Goal: Information Seeking & Learning: Learn about a topic

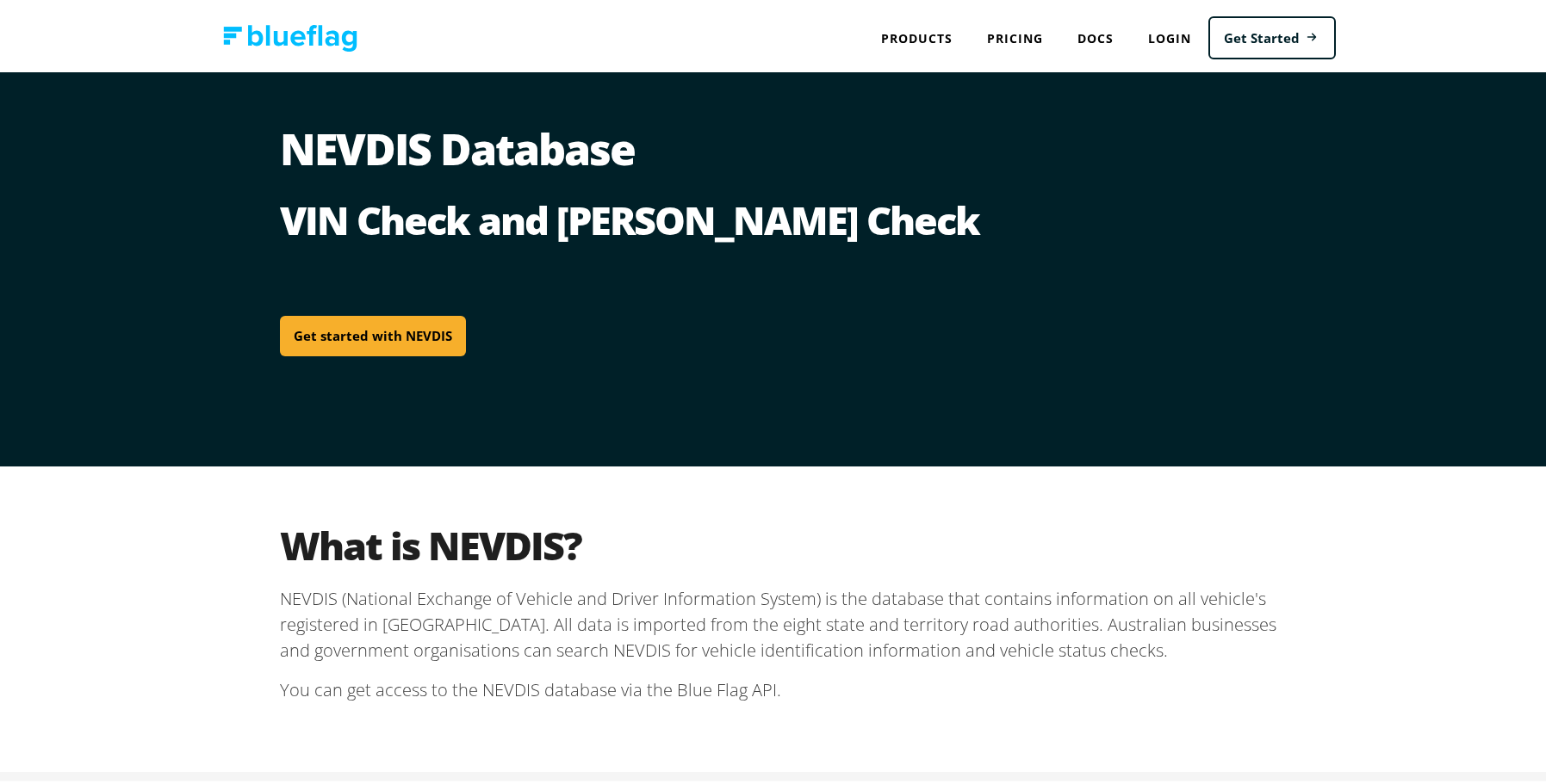
click at [419, 335] on link "Get started with NEVDIS" at bounding box center [373, 332] width 186 height 41
click at [1014, 39] on link "Pricing" at bounding box center [1015, 34] width 91 height 35
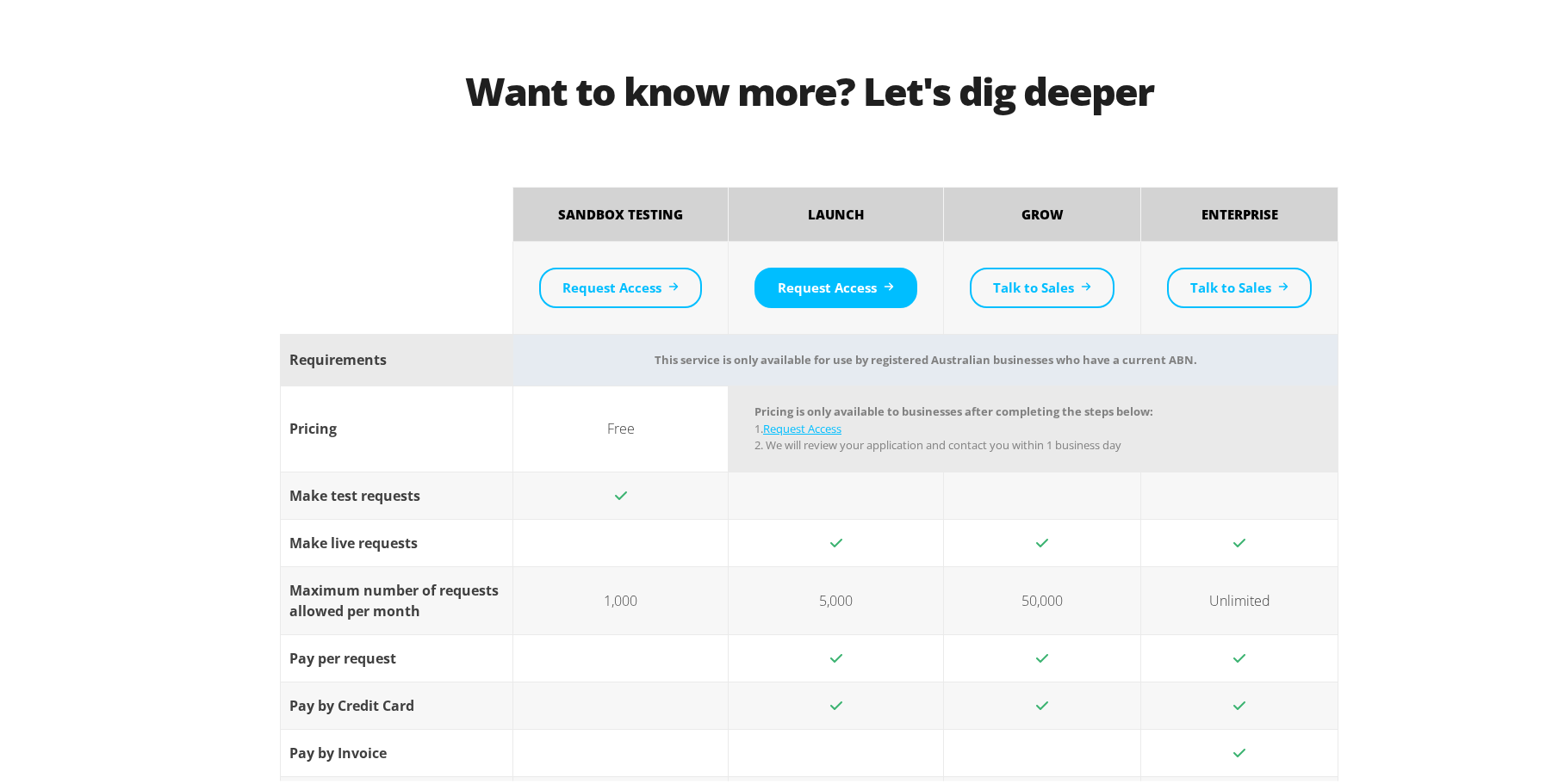
scroll to position [1120, 0]
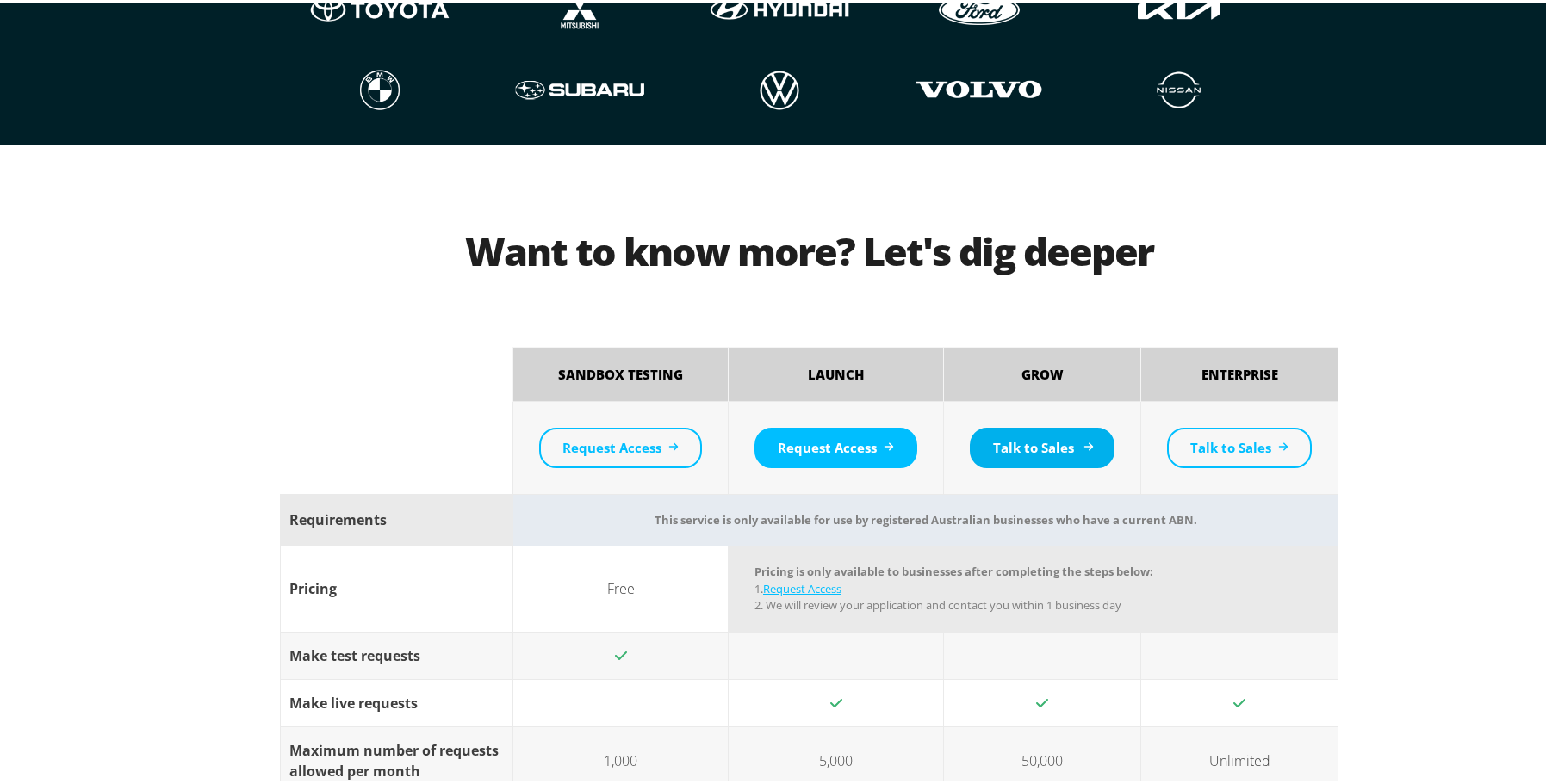
click at [1065, 444] on link "Talk to Sales" at bounding box center [1042, 444] width 145 height 41
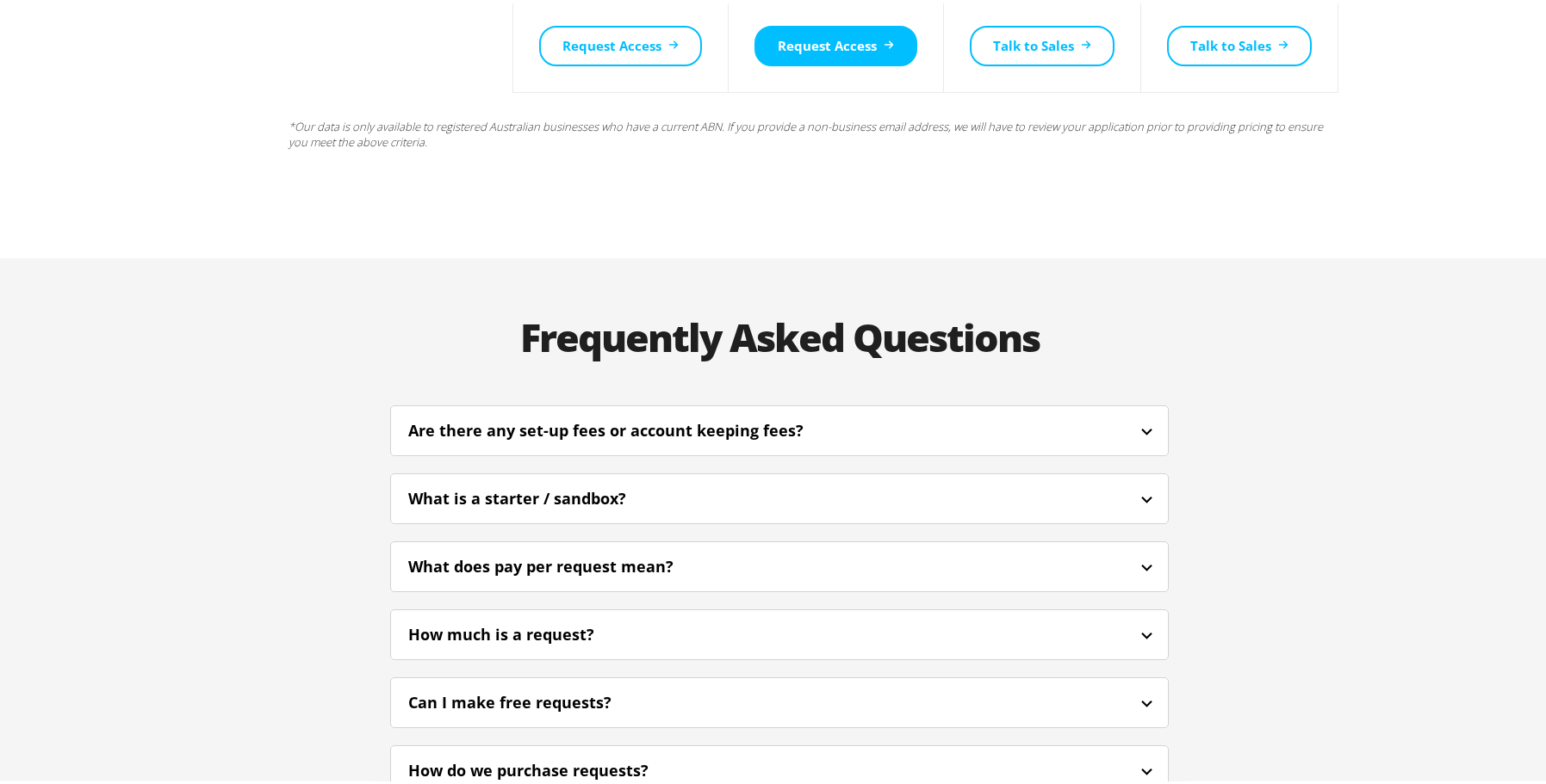
scroll to position [3789, 0]
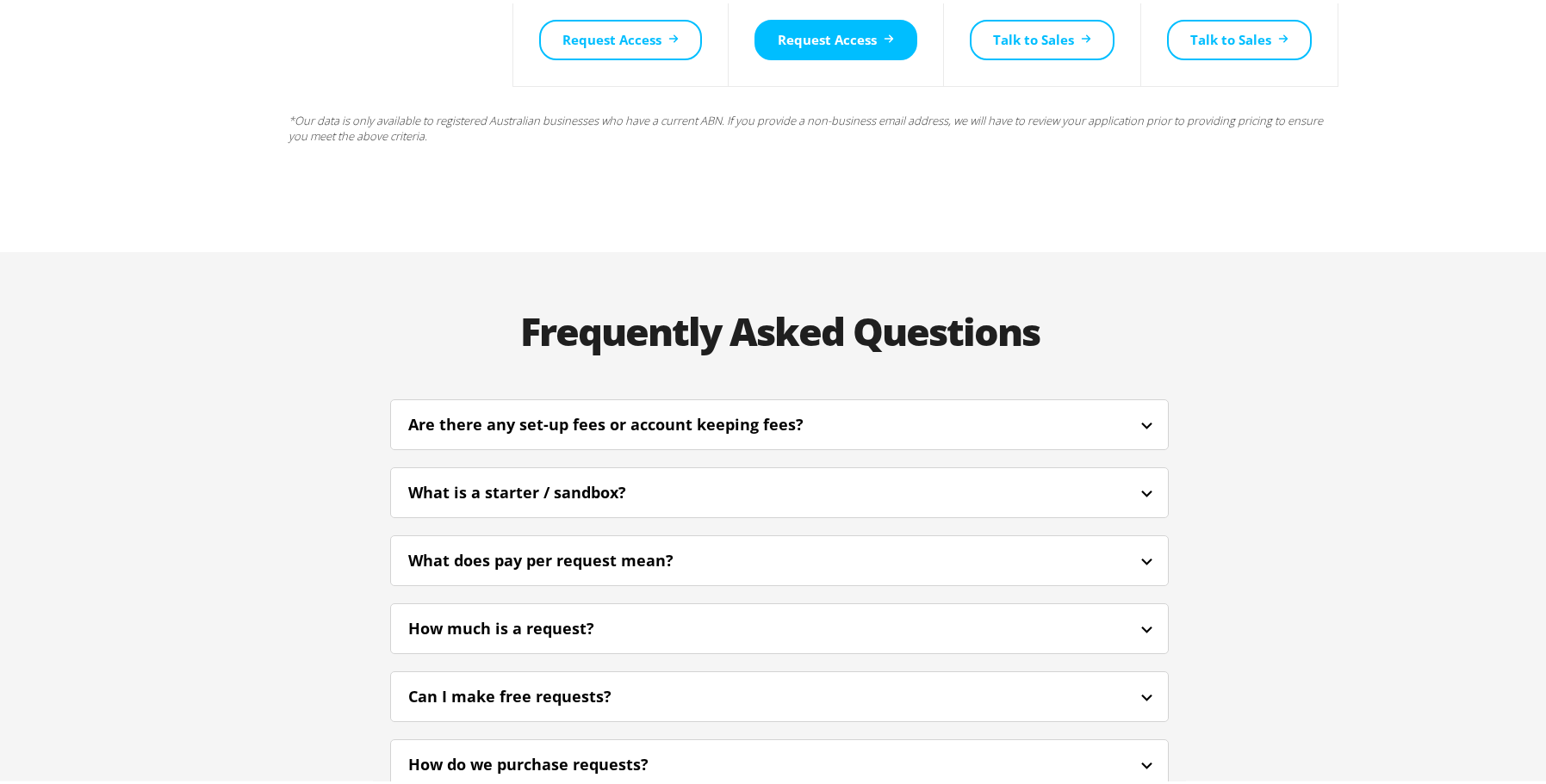
click at [1137, 616] on icon at bounding box center [1147, 626] width 22 height 22
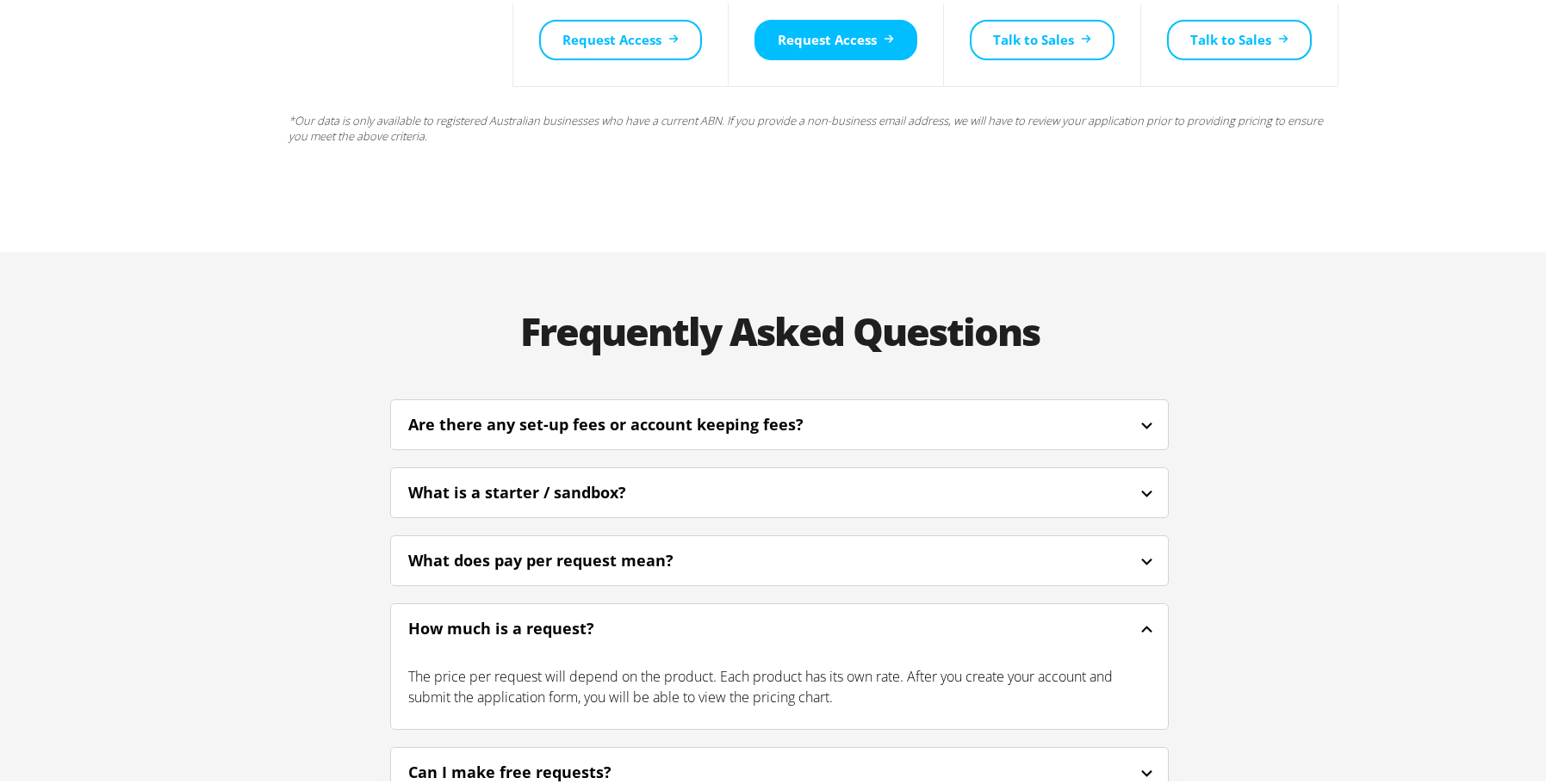
click at [1137, 616] on icon at bounding box center [1147, 626] width 22 height 22
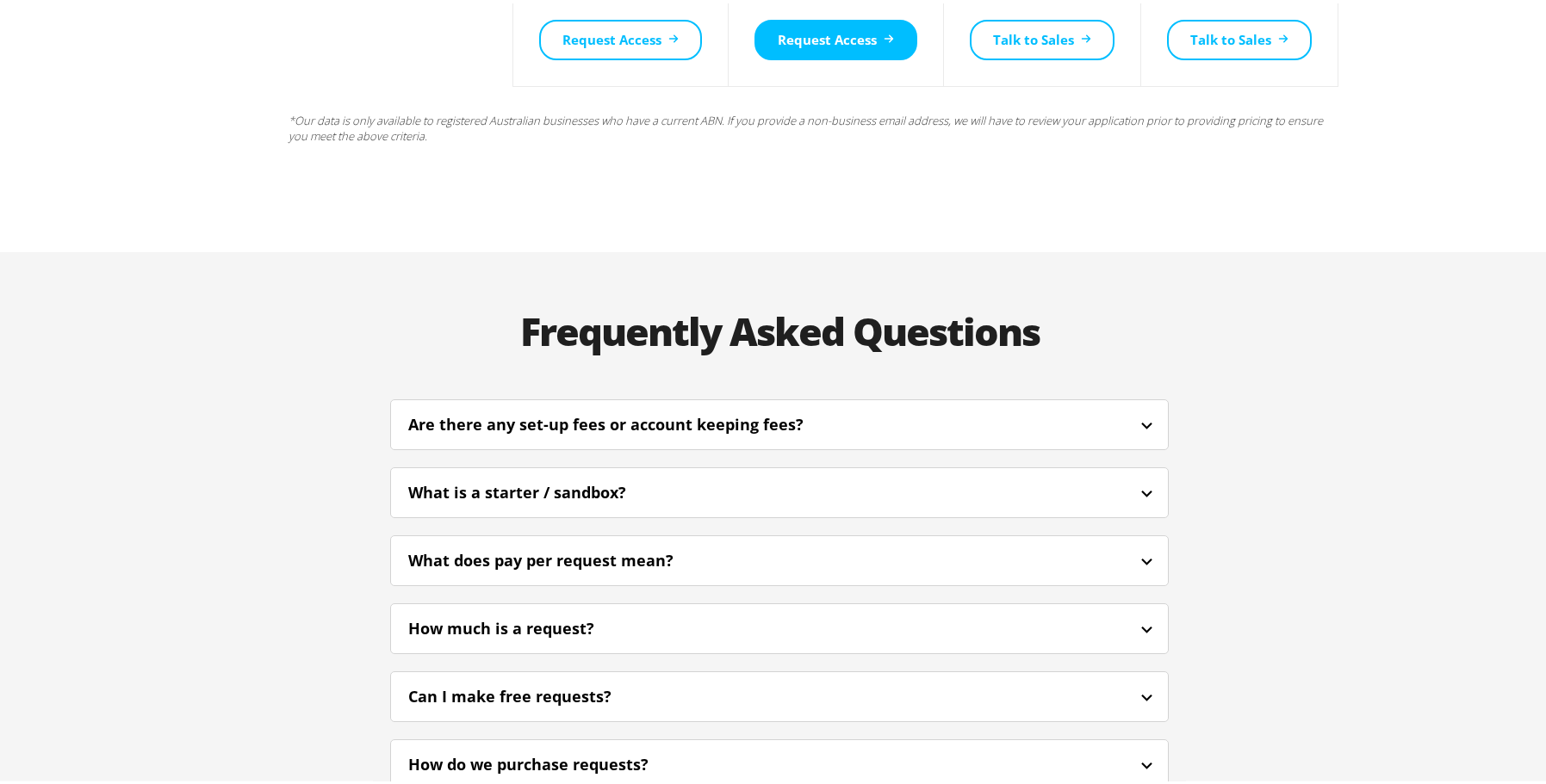
click at [1136, 548] on icon at bounding box center [1147, 558] width 22 height 22
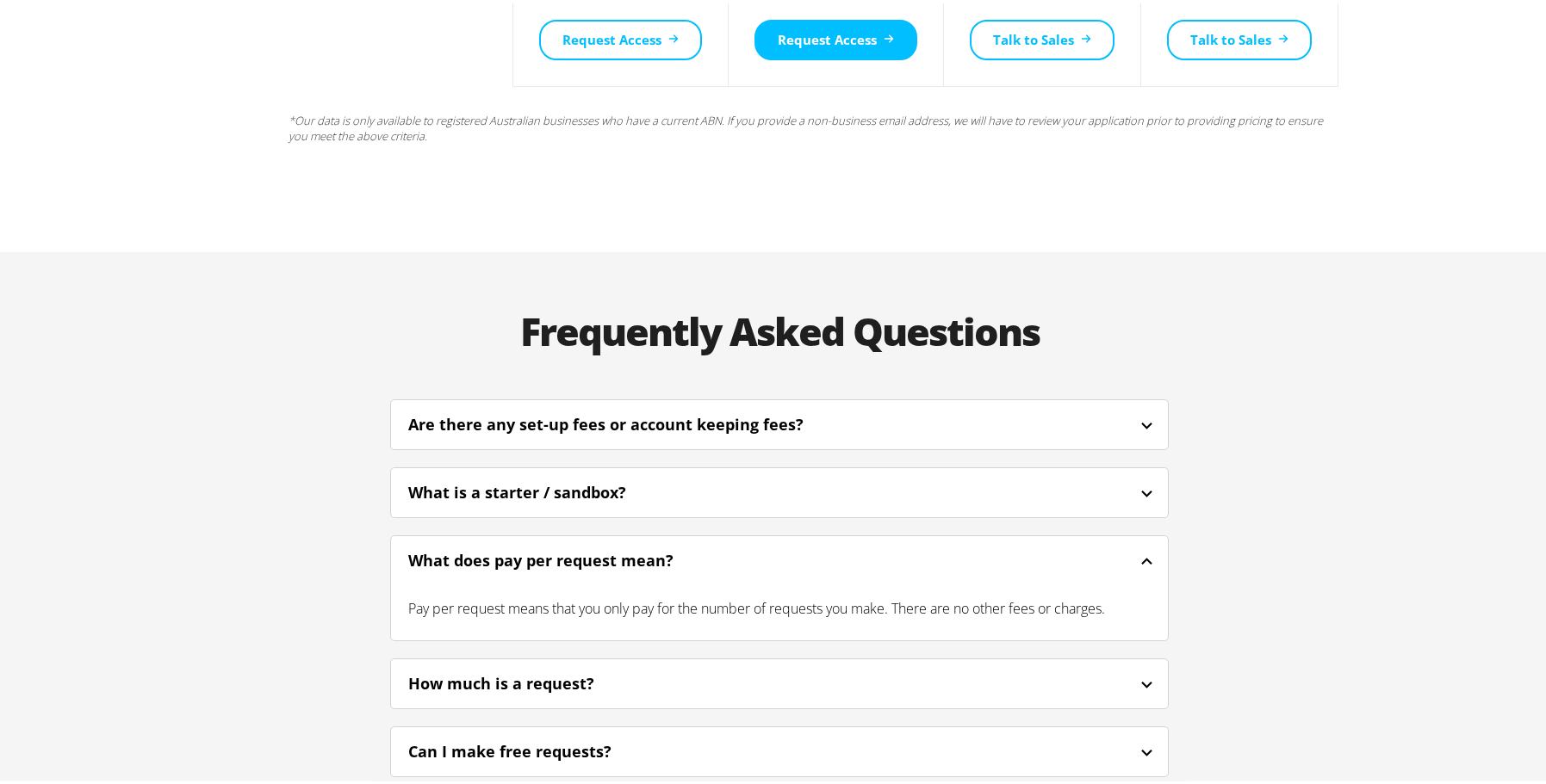
click at [1136, 548] on icon at bounding box center [1147, 558] width 22 height 22
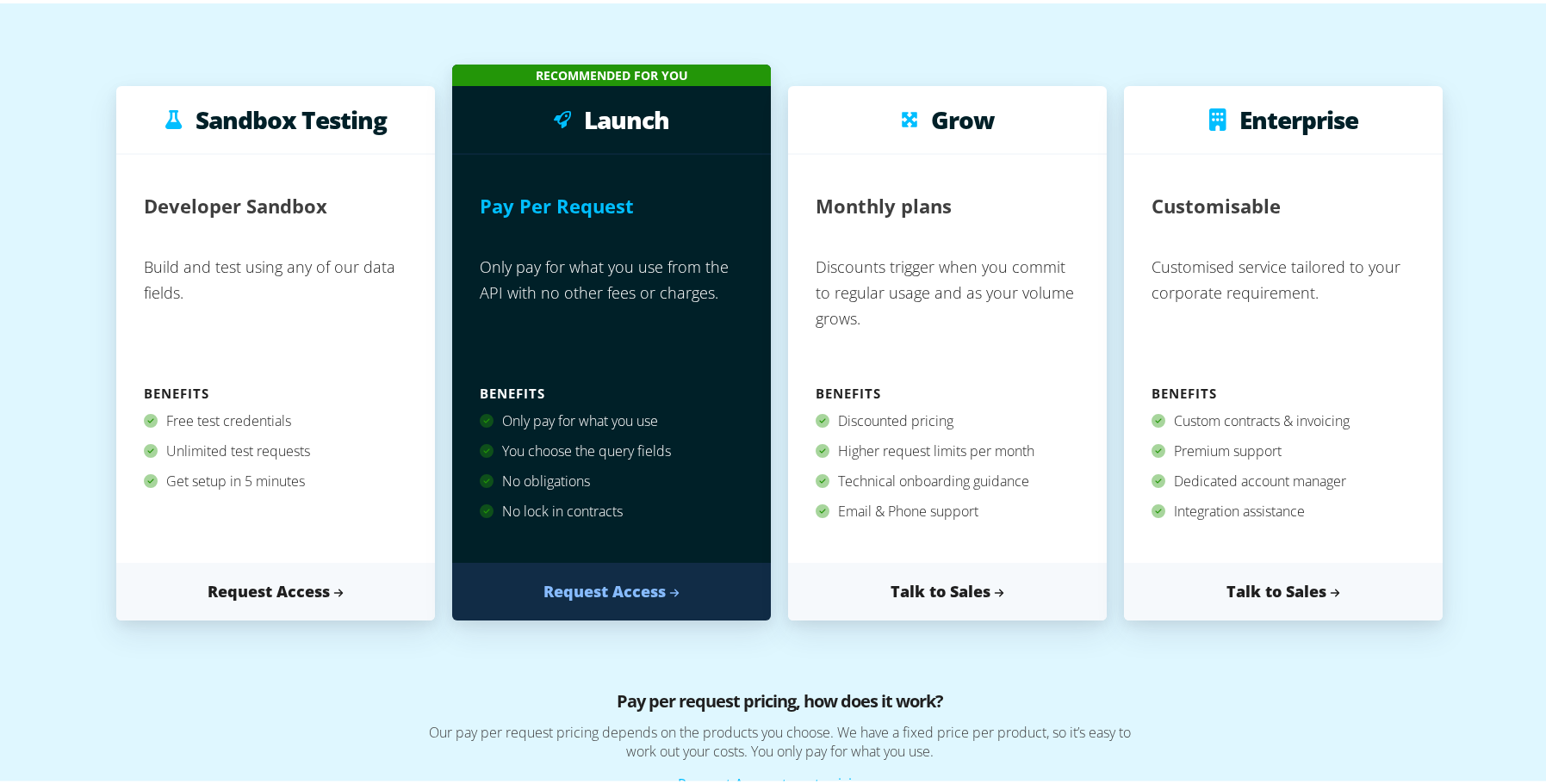
scroll to position [0, 0]
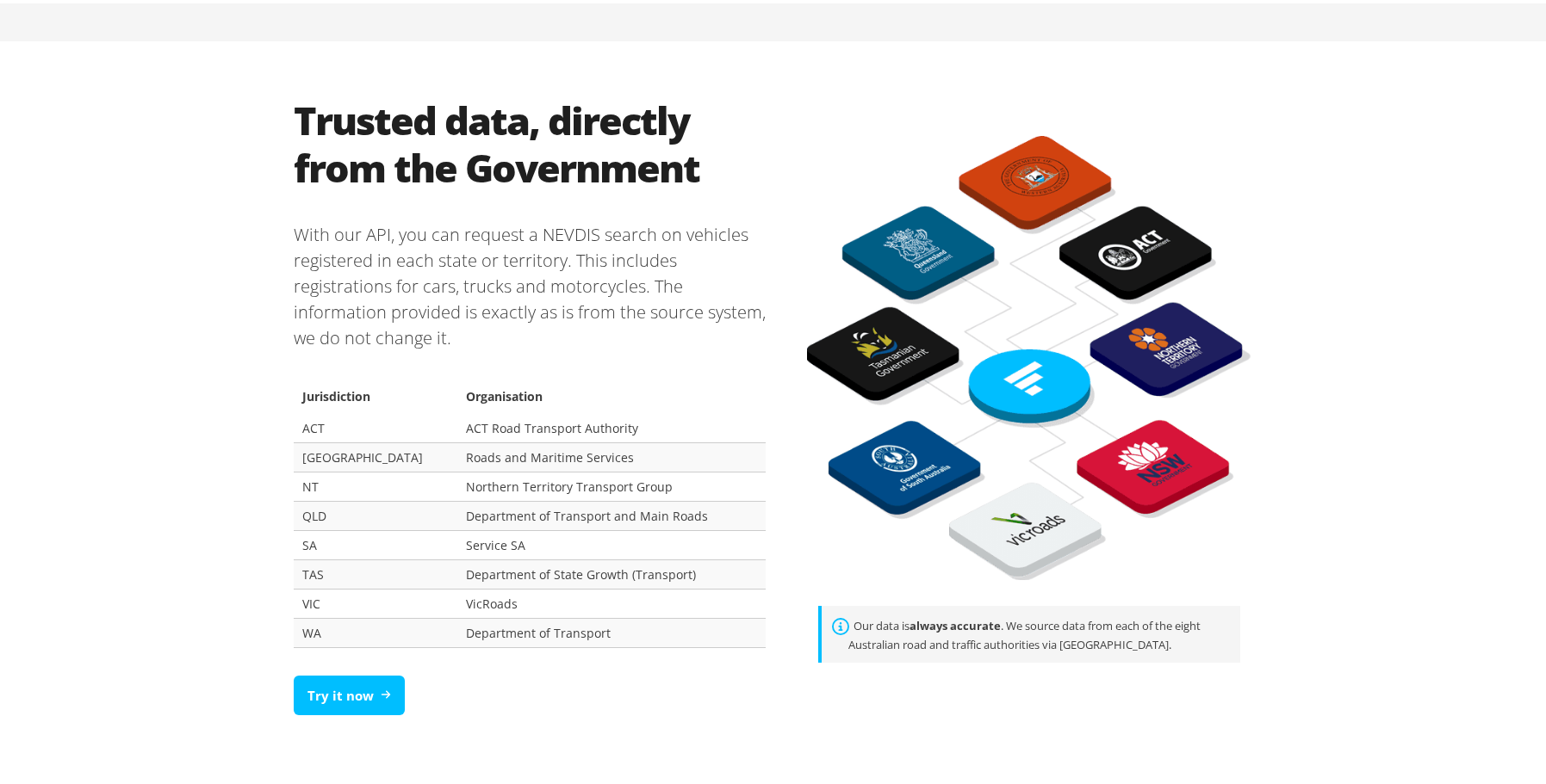
scroll to position [1033, 0]
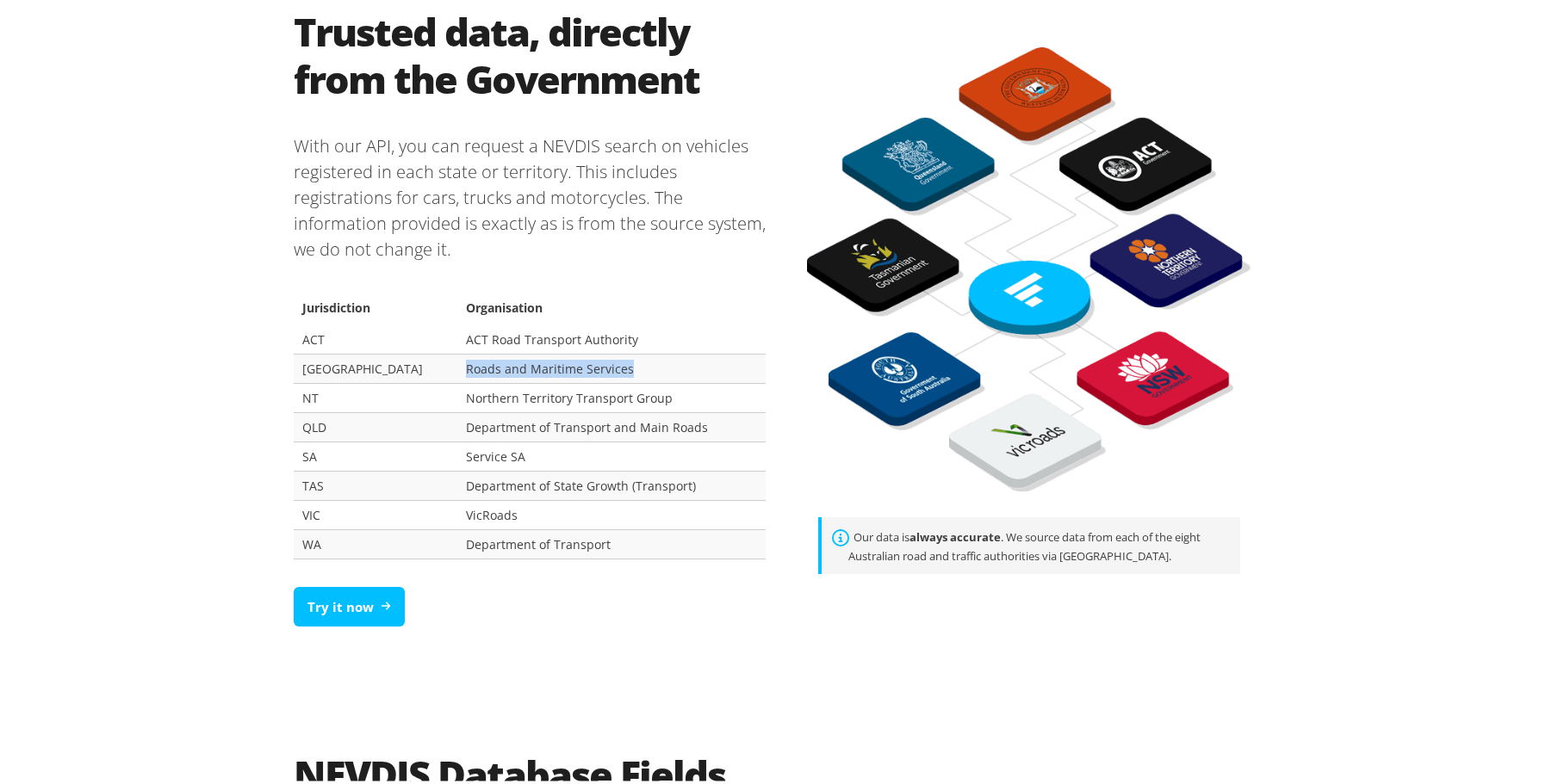
drag, startPoint x: 576, startPoint y: 367, endPoint x: 419, endPoint y: 372, distance: 157.1
click at [457, 372] on td "Roads and Maritime Services" at bounding box center [611, 365] width 308 height 29
copy td "Roads and Maritime Services"
click at [789, 674] on div "Trusted data, directly from the Government With our API, you can request a NEVD…" at bounding box center [779, 321] width 1034 height 744
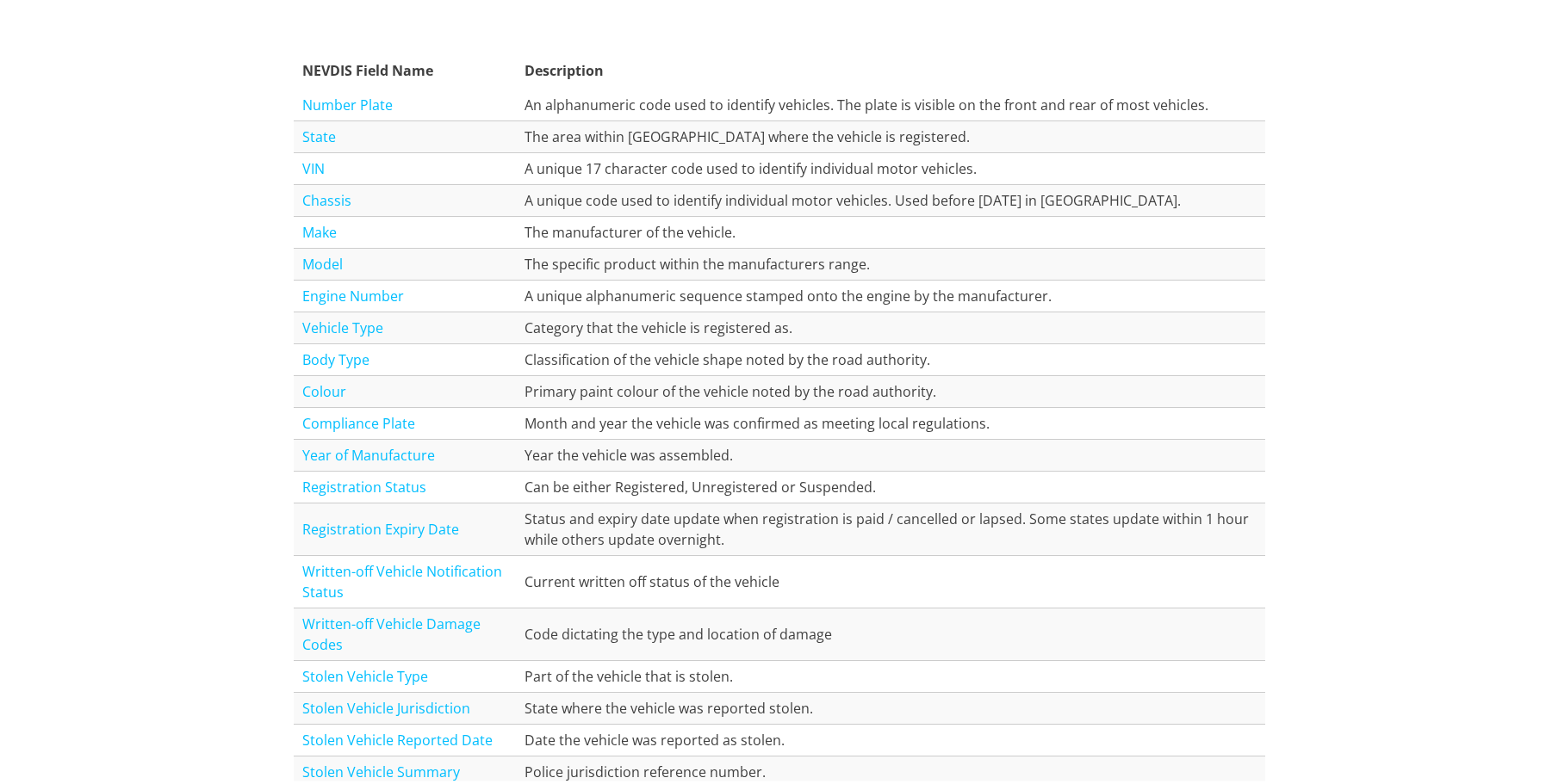
scroll to position [1980, 0]
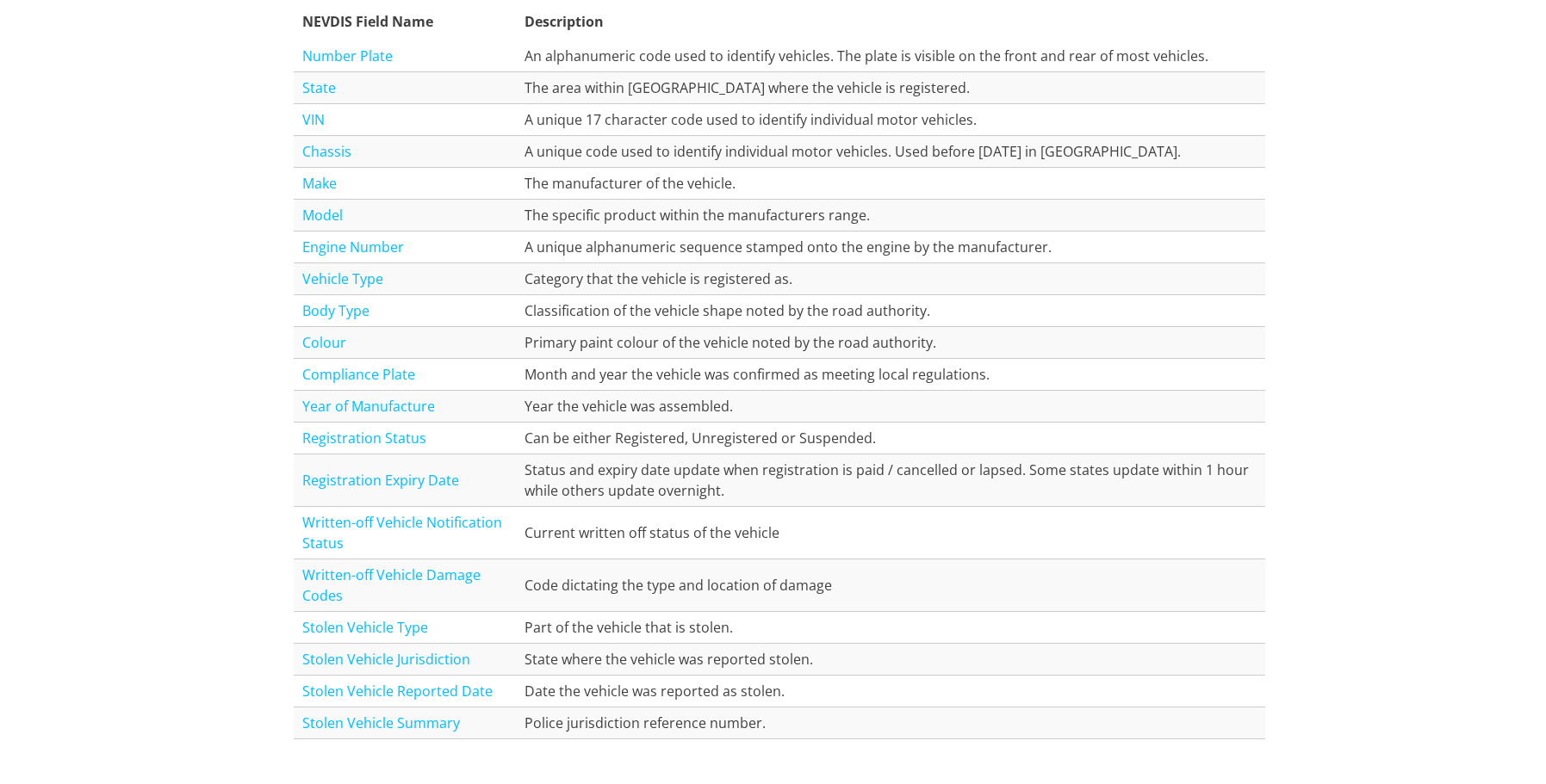
click at [234, 267] on div "NEVDIS Database Fields All the fields listed in the table below are available v…" at bounding box center [779, 316] width 1559 height 1142
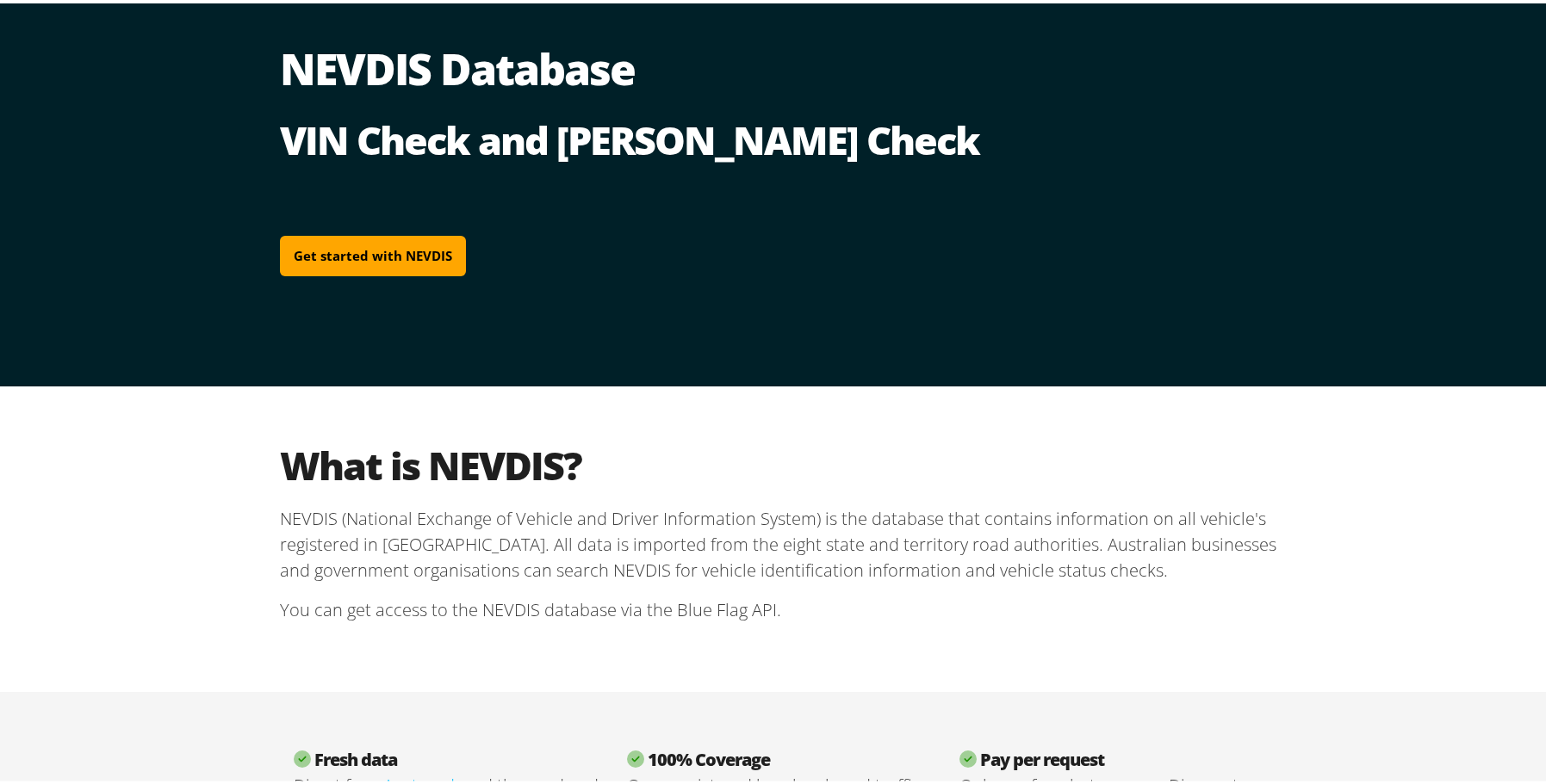
scroll to position [0, 0]
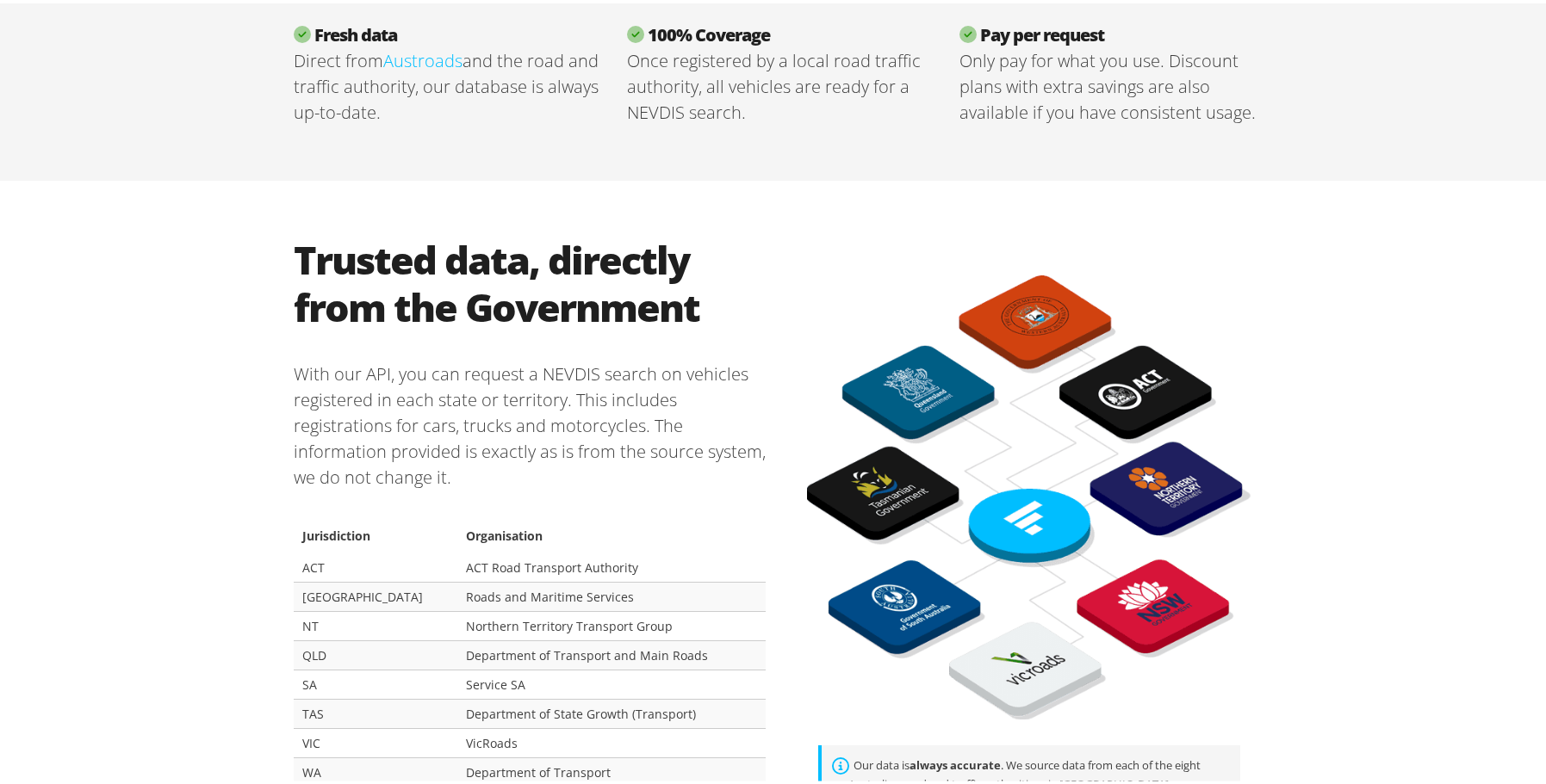
scroll to position [947, 0]
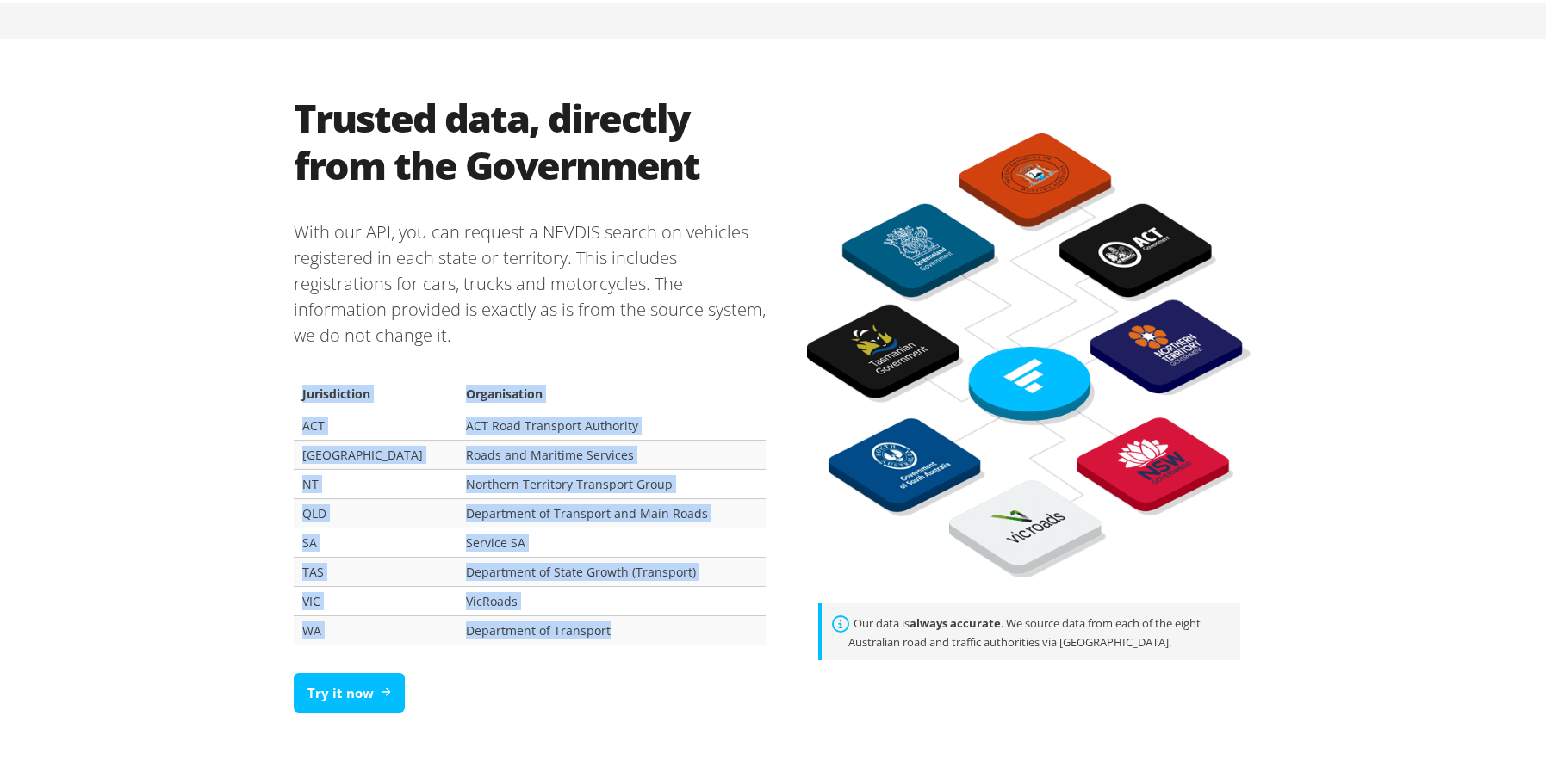
drag, startPoint x: 570, startPoint y: 633, endPoint x: 242, endPoint y: 401, distance: 401.8
click at [242, 401] on div "Trusted data, directly from the Government With our API, you can request a NEVD…" at bounding box center [779, 407] width 1559 height 744
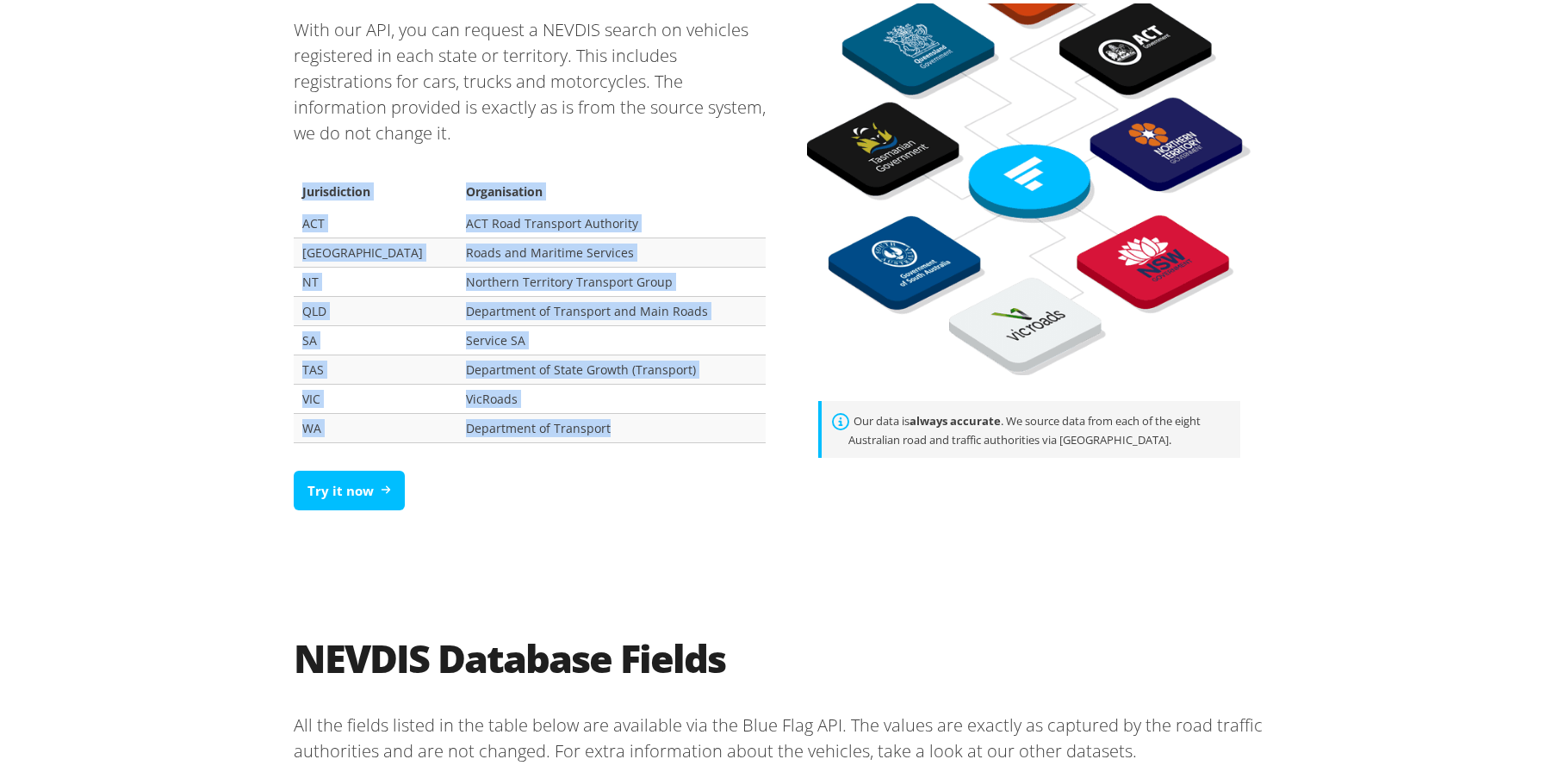
scroll to position [1120, 0]
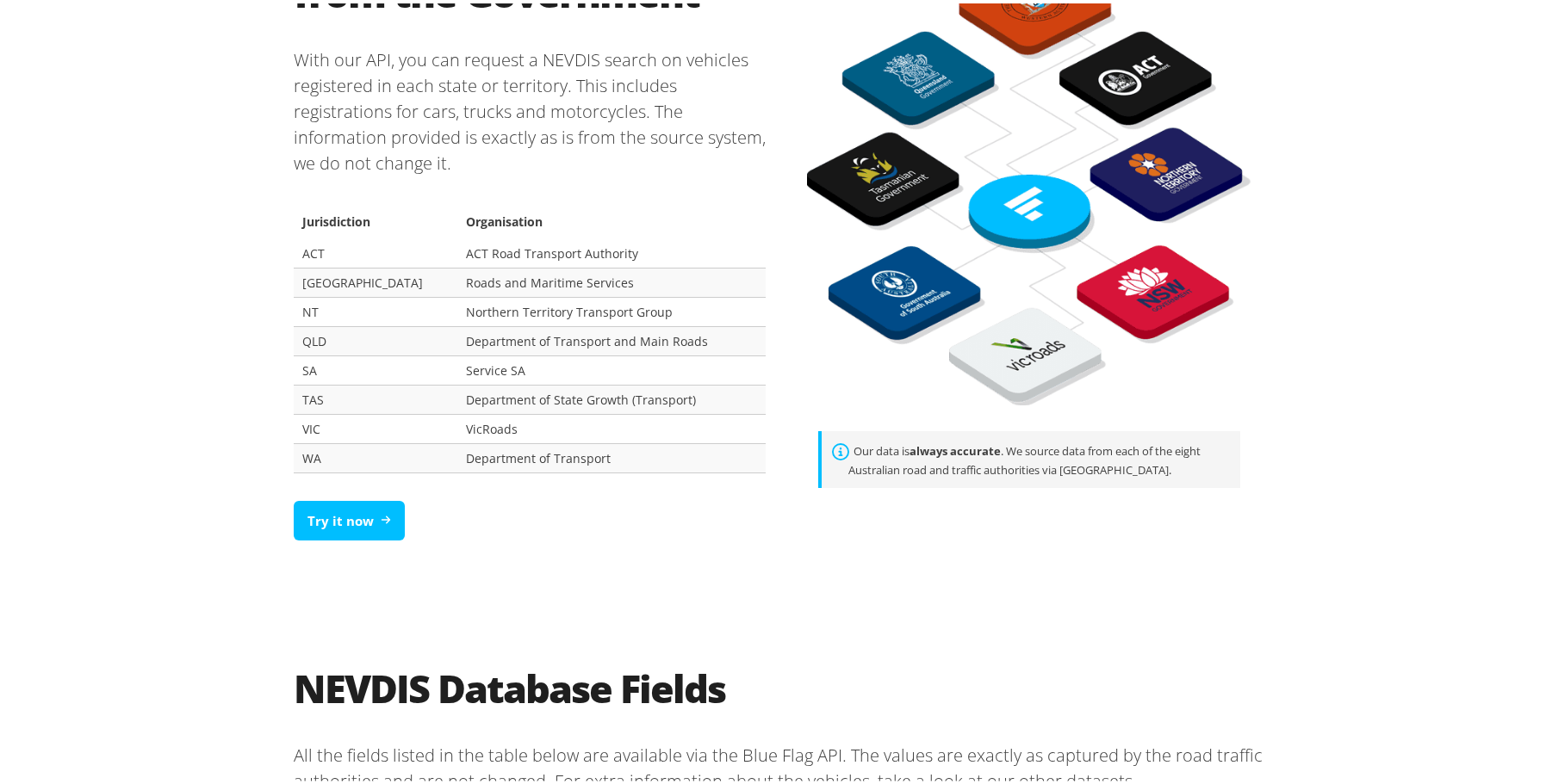
click at [531, 536] on div "Try it now" at bounding box center [529, 517] width 472 height 68
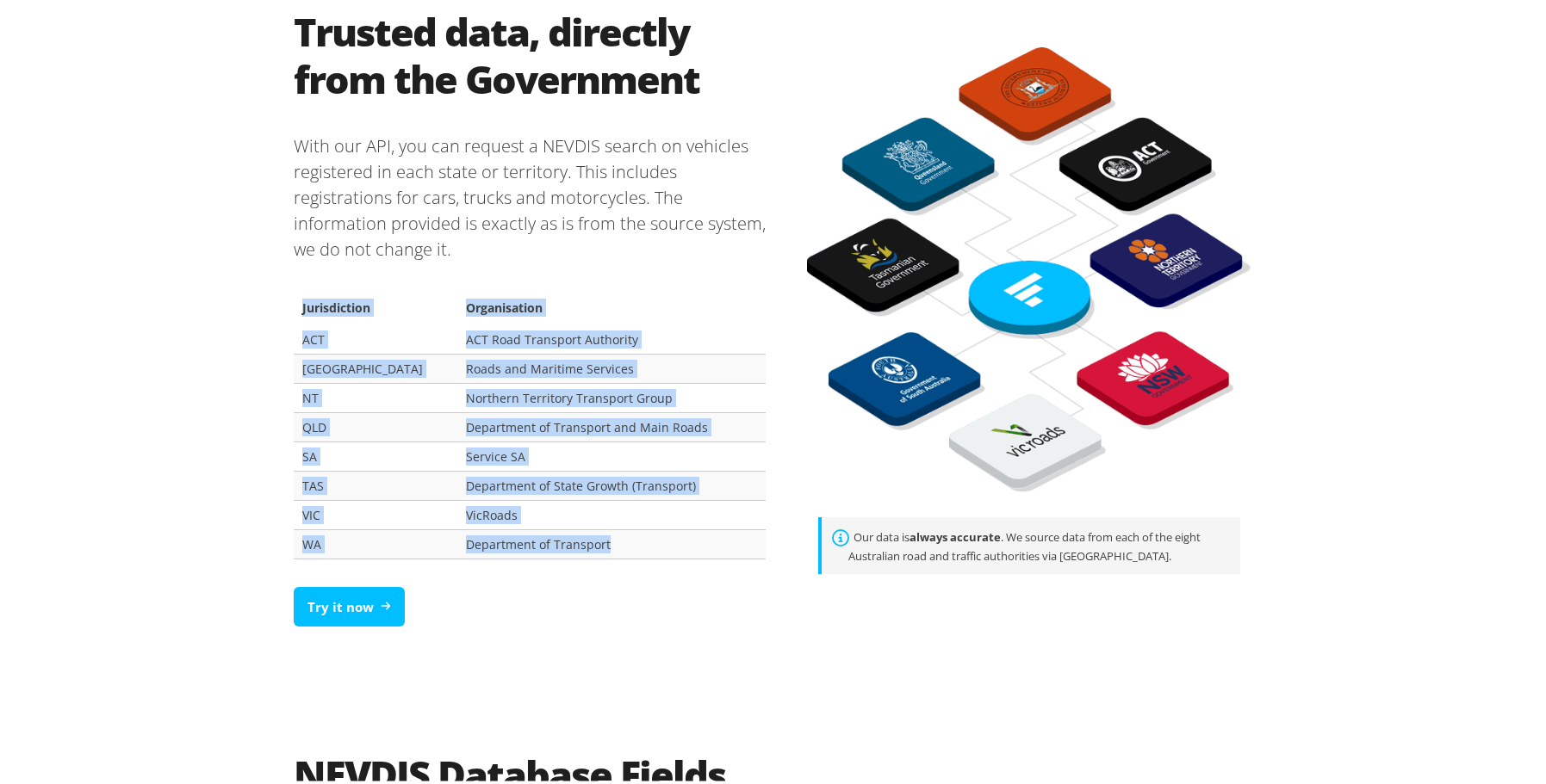
drag, startPoint x: 589, startPoint y: 538, endPoint x: 242, endPoint y: 357, distance: 391.4
click at [242, 357] on div "Trusted data, directly from the Government With our API, you can request a NEVD…" at bounding box center [779, 321] width 1559 height 744
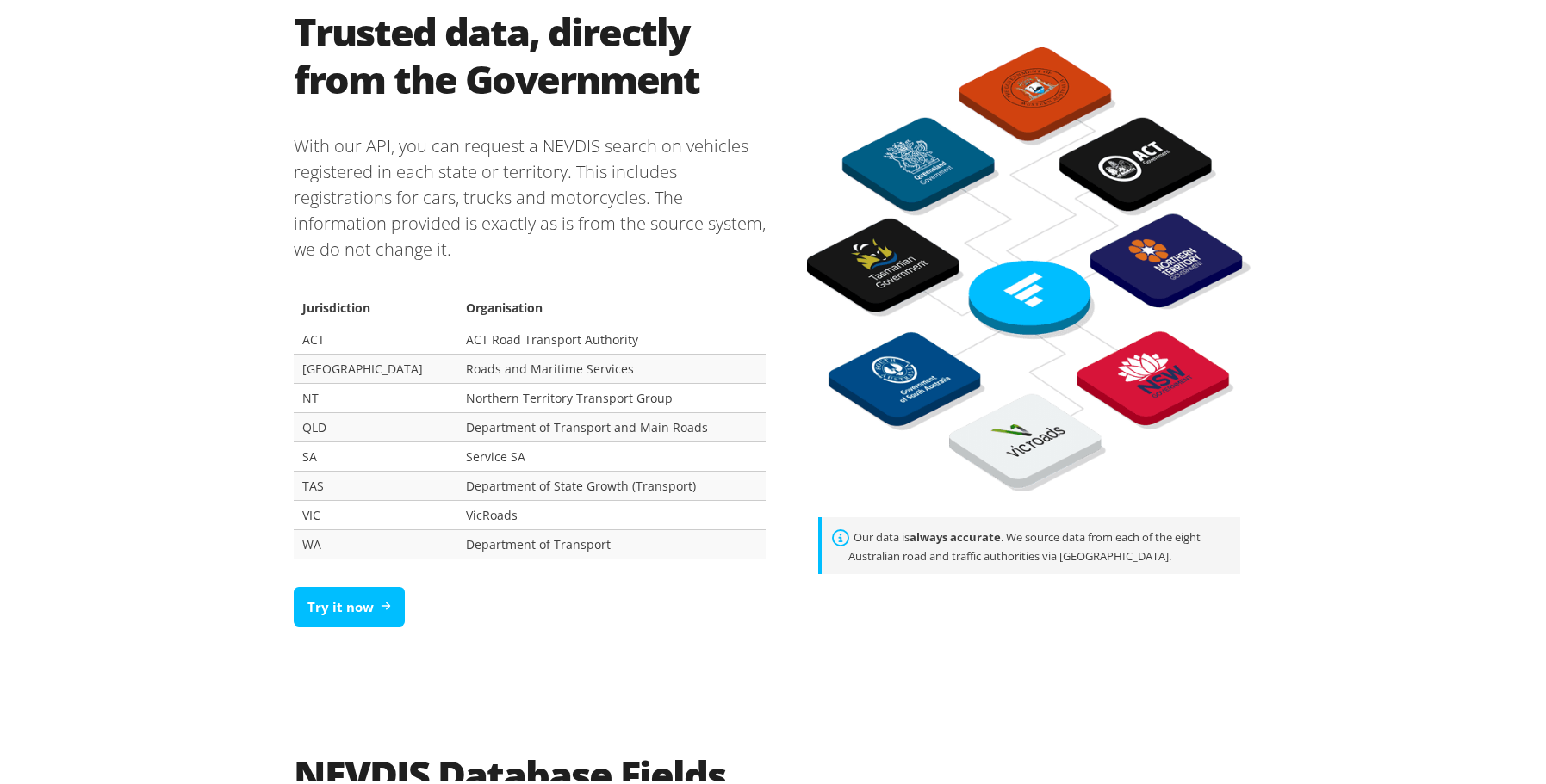
click at [1376, 95] on div "Trusted data, directly from the Government With our API, you can request a NEVD…" at bounding box center [779, 321] width 1559 height 744
